Goal: Task Accomplishment & Management: Complete application form

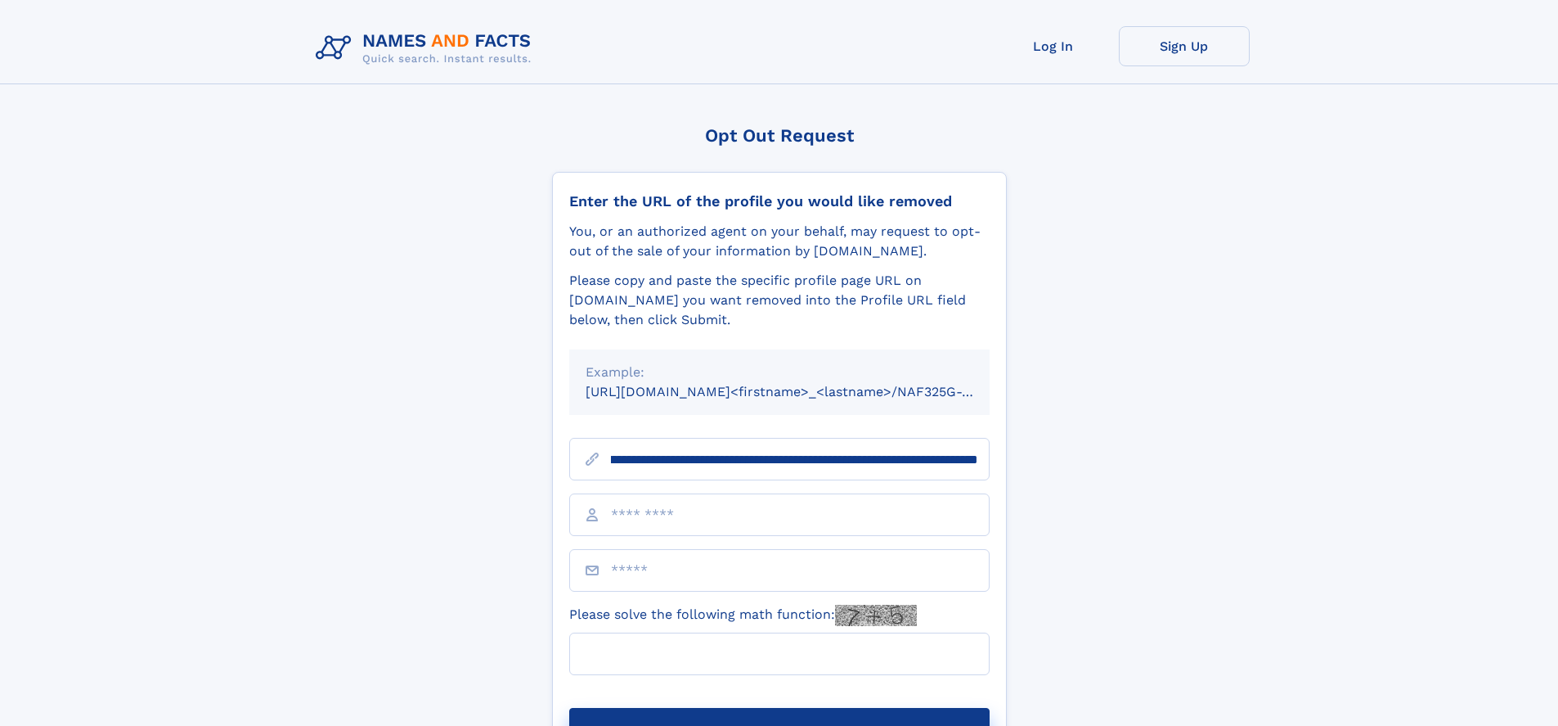
scroll to position [0, 193]
type input "**********"
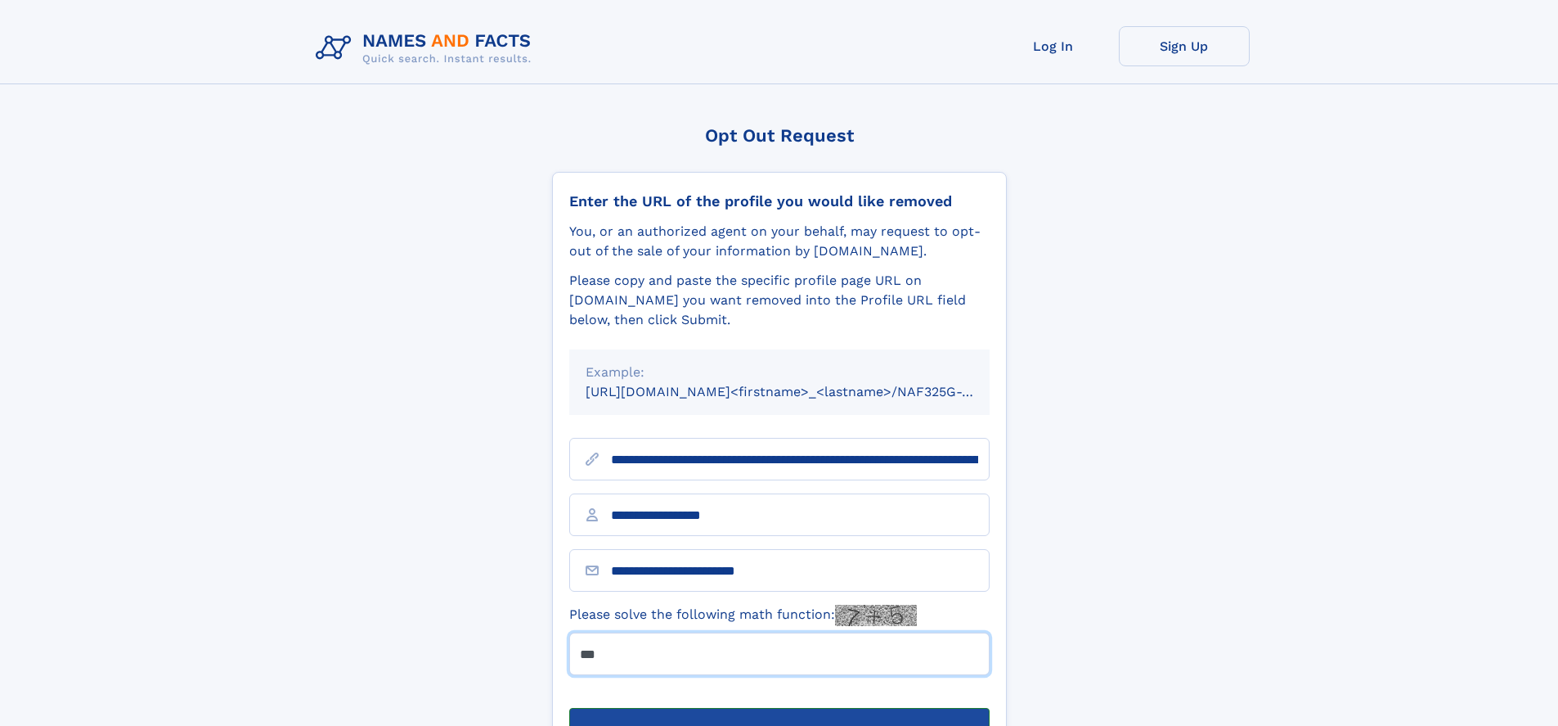
type input "***"
click at [779, 708] on button "Submit Opt Out Request" at bounding box center [779, 734] width 421 height 52
